Goal: Task Accomplishment & Management: Manage account settings

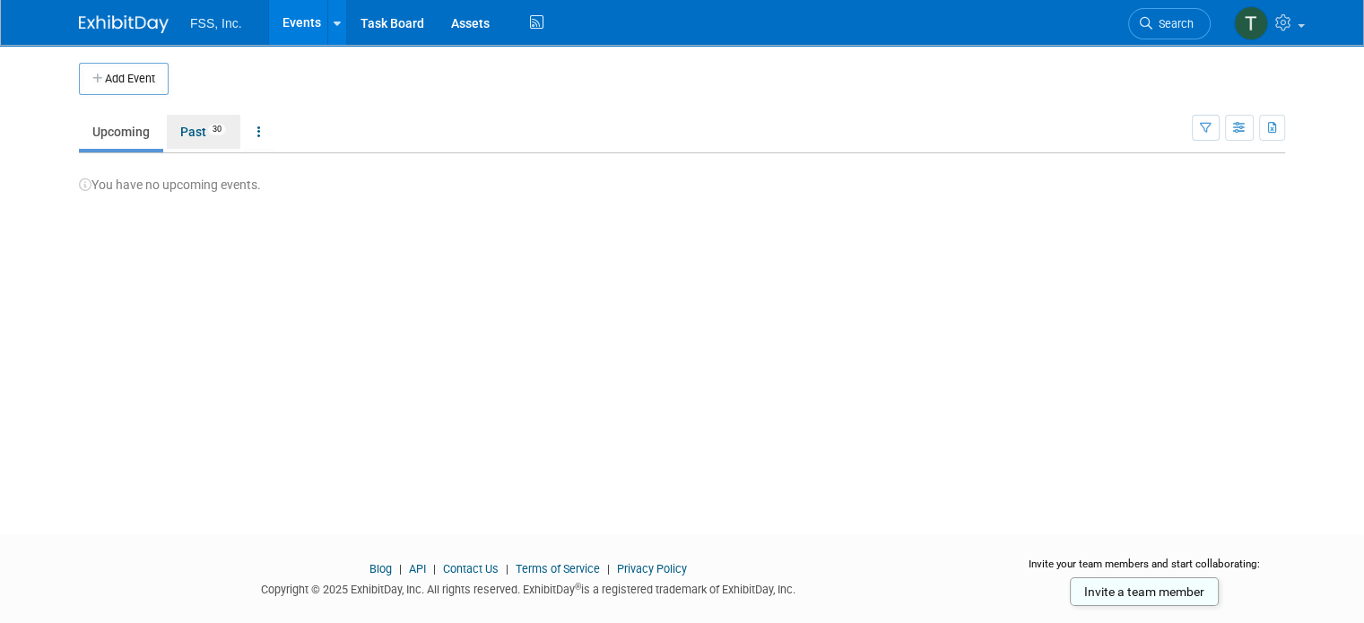
click at [186, 128] on link "Past 30" at bounding box center [204, 132] width 74 height 34
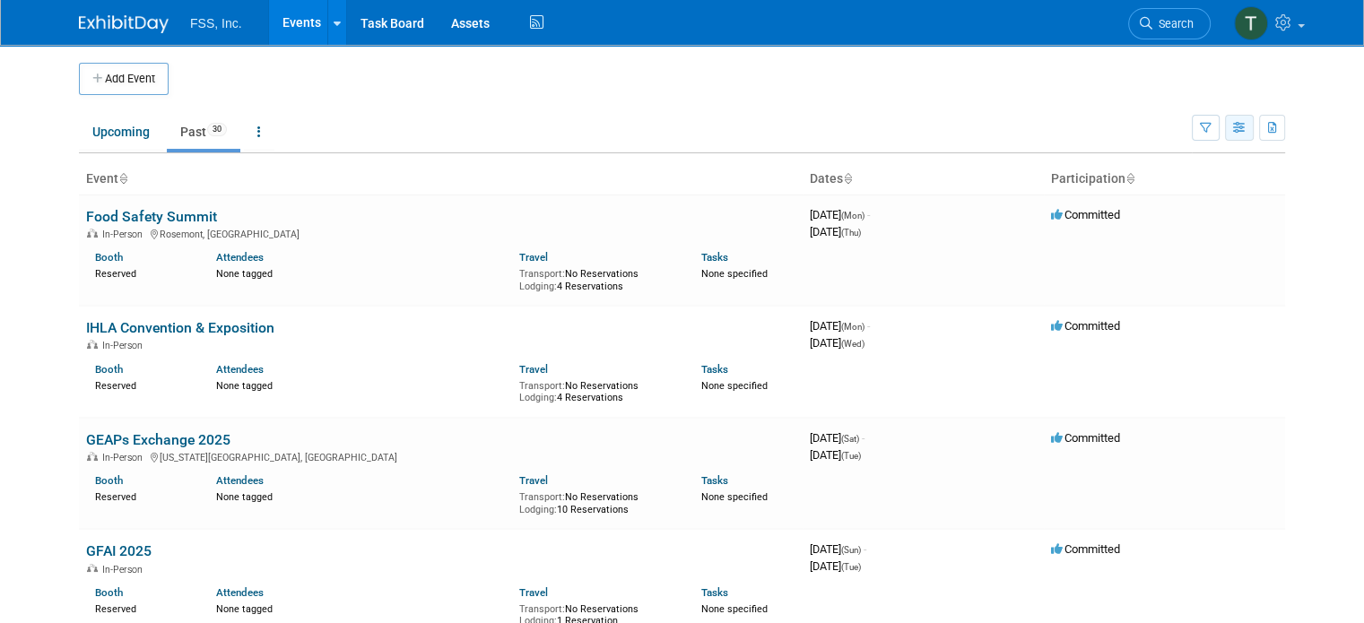
click at [1246, 129] on icon "button" at bounding box center [1239, 129] width 13 height 12
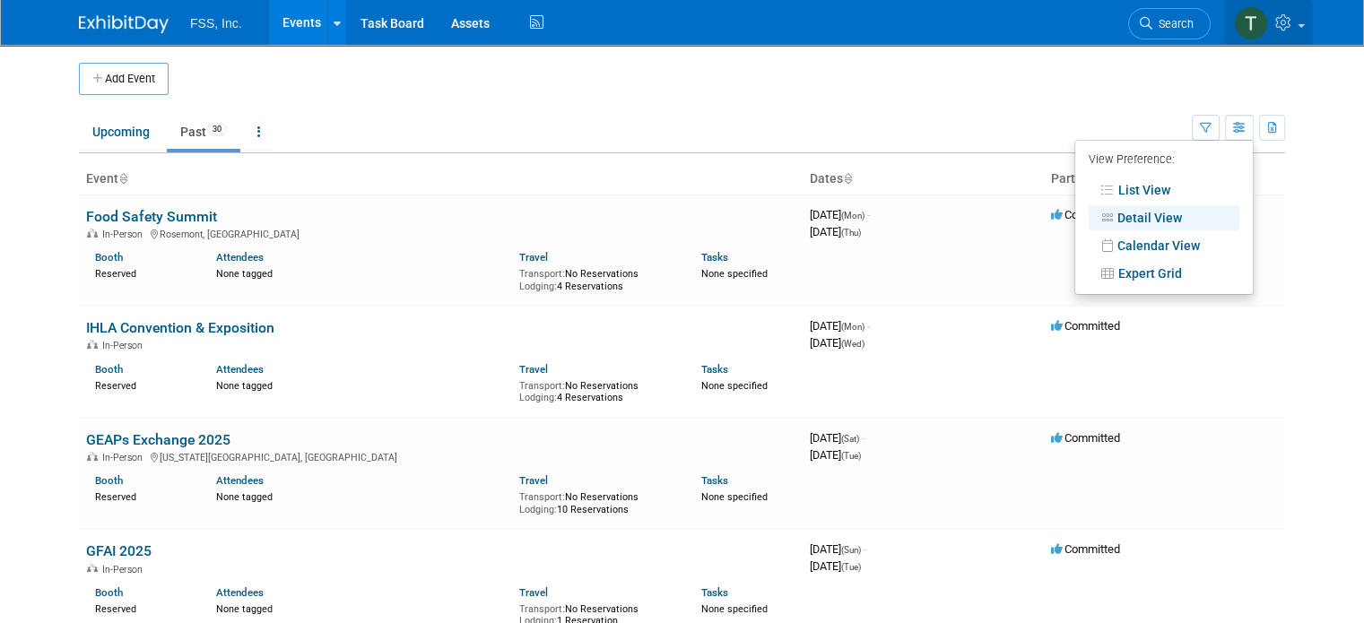
click at [1304, 26] on span at bounding box center [1300, 26] width 7 height 4
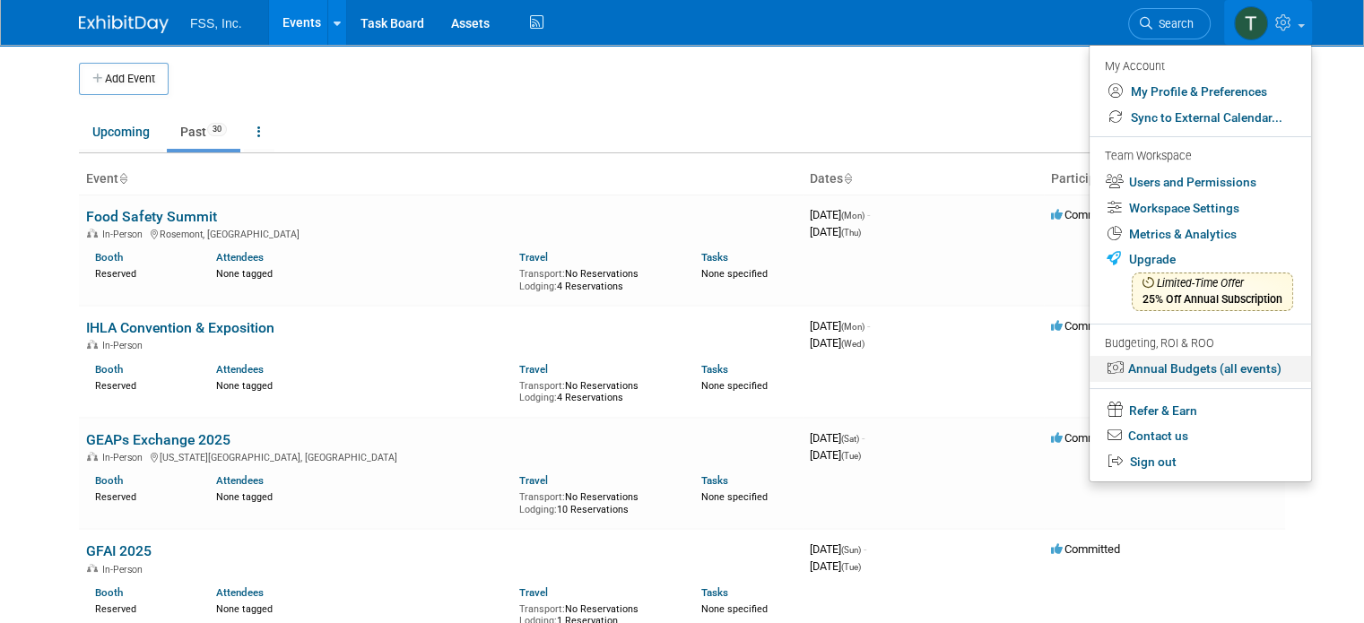
click at [1208, 368] on link "Annual Budgets (all events)" at bounding box center [1199, 369] width 221 height 26
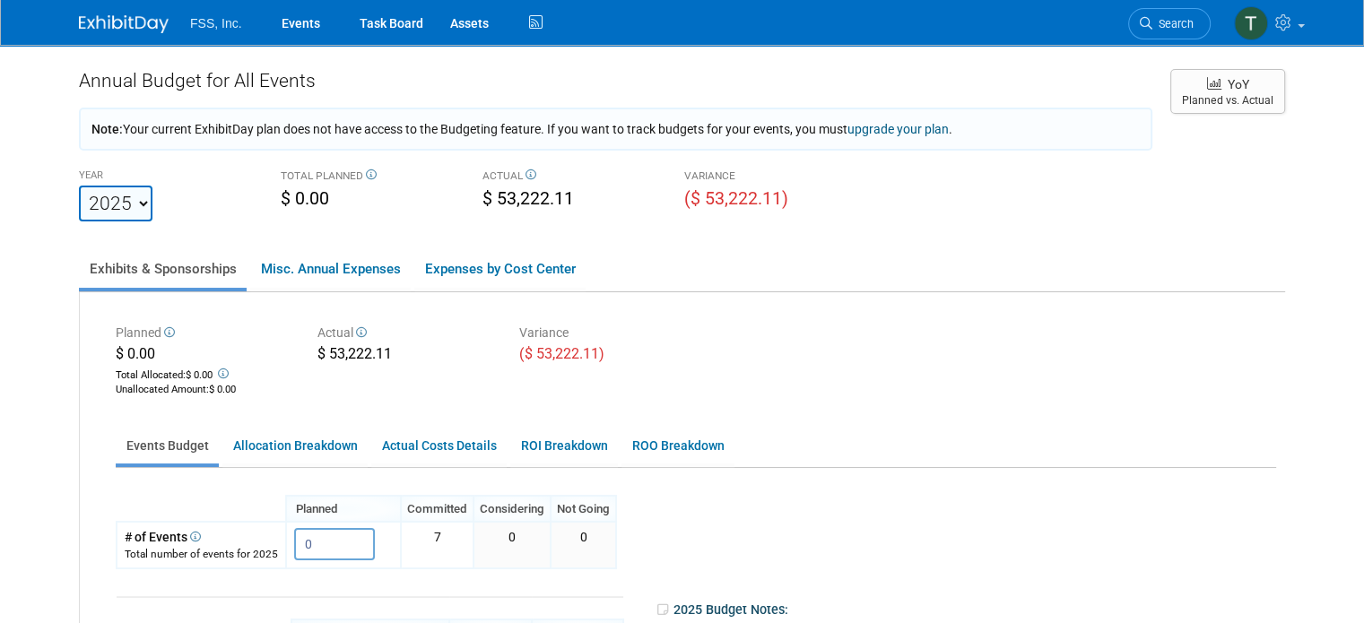
click at [126, 209] on select "2021 2022 2023 2024 2025 2026 2027 2028 2029 2030 2031" at bounding box center [116, 204] width 74 height 36
select select "2024"
click at [79, 186] on select "2021 2022 2023 2024 2025 2026 2027 2028 2029 2030 2031" at bounding box center [116, 204] width 74 height 36
click at [125, 204] on select "2021 2022 2023 2024 2025 2026 2027 2028 2029 2030 2031" at bounding box center [116, 204] width 74 height 36
select select "2025"
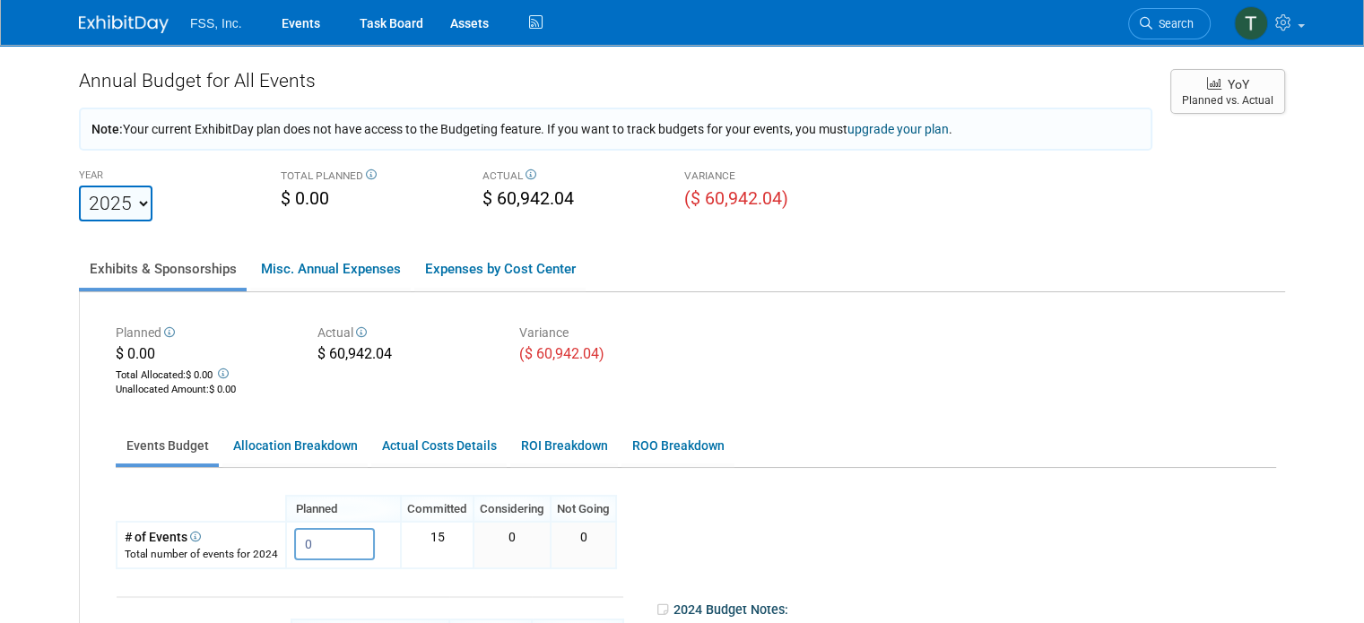
click at [79, 186] on select "2021 2022 2023 2024 2025 2026 2027 2028 2029 2030 2031" at bounding box center [116, 204] width 74 height 36
click at [128, 206] on select "2021 2022 2023 2024 2025 2026 2027 2028 2029 2030 2031" at bounding box center [116, 204] width 74 height 36
select select "2024"
click at [79, 186] on select "2021 2022 2023 2024 2025 2026 2027 2028 2029 2030 2031" at bounding box center [116, 204] width 74 height 36
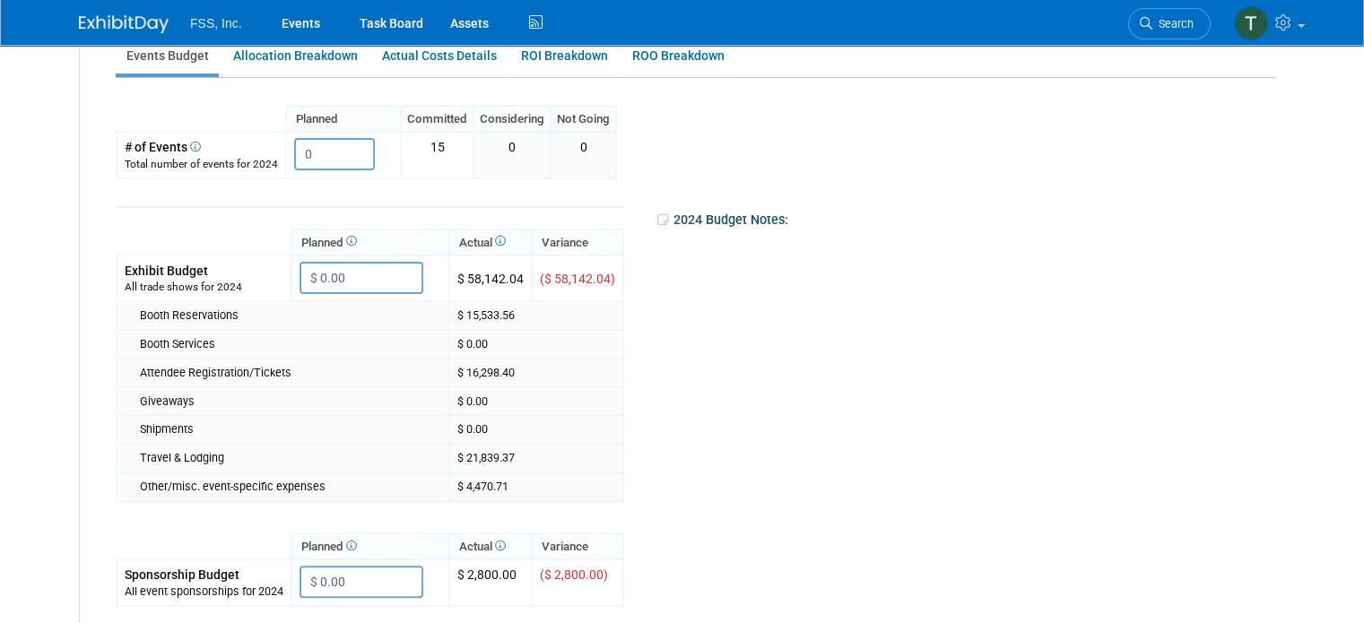
scroll to position [359, 0]
